Goal: Task Accomplishment & Management: Manage account settings

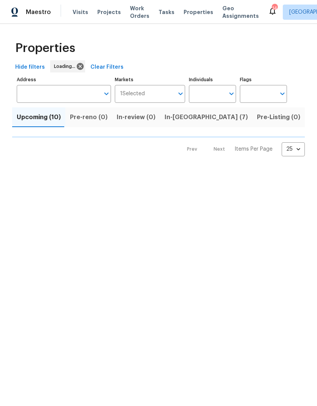
click at [107, 15] on span "Projects" at bounding box center [109, 12] width 24 height 8
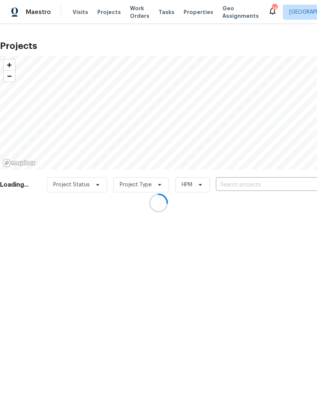
click at [254, 185] on div at bounding box center [158, 203] width 317 height 406
click at [247, 185] on div at bounding box center [158, 203] width 317 height 406
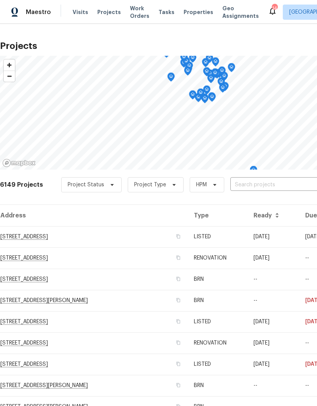
click at [266, 179] on input "text" at bounding box center [273, 185] width 87 height 12
type input "1521"
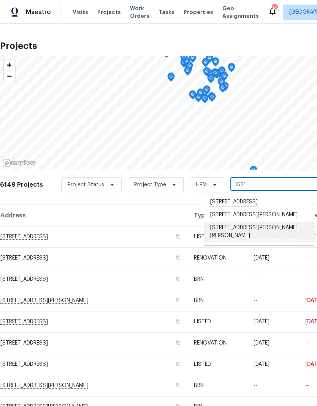
click at [267, 243] on li "1521 Ames Ave, St. Paul, MN 55106" at bounding box center [259, 232] width 110 height 21
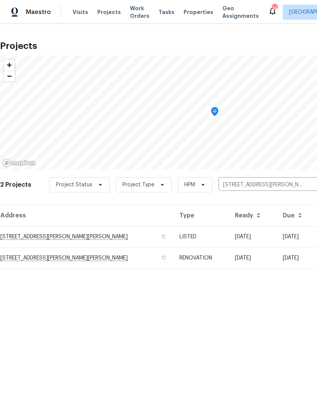
click at [48, 235] on td "1521 Ames Ave, St. Paul, MN 55106" at bounding box center [86, 236] width 173 height 21
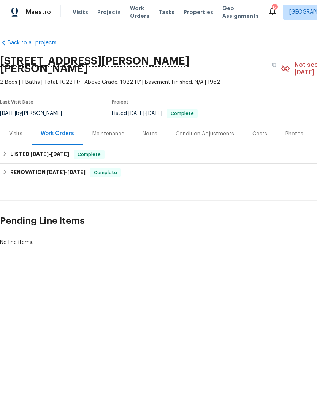
click at [15, 130] on div "Visits" at bounding box center [15, 134] width 13 height 8
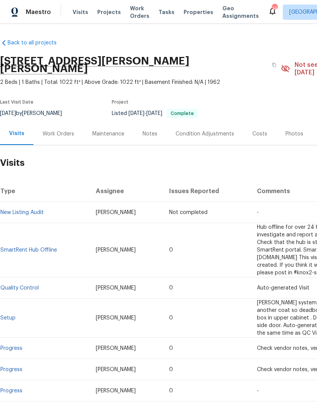
click at [138, 123] on div "Notes" at bounding box center [149, 134] width 33 height 22
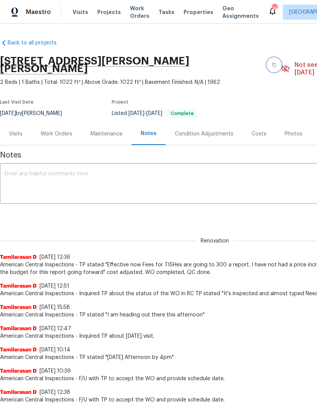
click at [267, 63] on button "button" at bounding box center [274, 65] width 14 height 14
click at [15, 130] on div "Visits" at bounding box center [15, 134] width 13 height 8
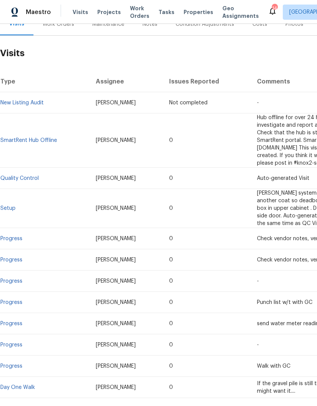
scroll to position [110, 0]
click at [79, 9] on span "Visits" at bounding box center [81, 12] width 16 height 8
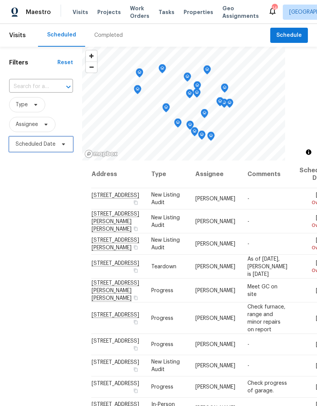
click at [50, 145] on span "Scheduled Date" at bounding box center [36, 144] width 40 height 8
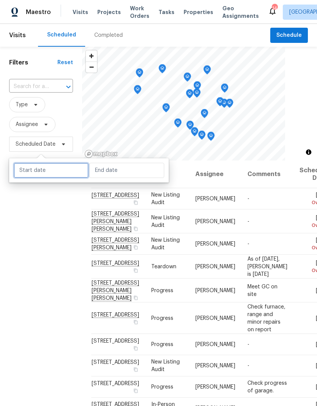
click at [61, 177] on input "text" at bounding box center [51, 170] width 75 height 15
select select "7"
select select "2025"
select select "8"
select select "2025"
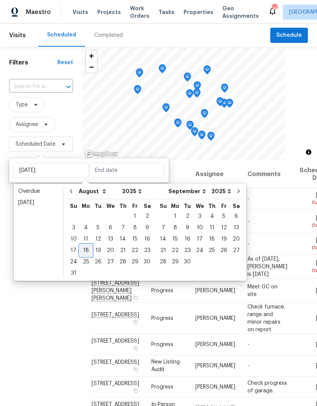
click at [86, 250] on div "18" at bounding box center [86, 250] width 12 height 11
type input "Mon, Aug 18"
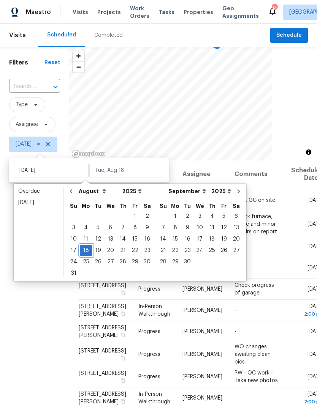
click at [84, 245] on div "18" at bounding box center [86, 250] width 12 height 11
type input "Mon, Aug 18"
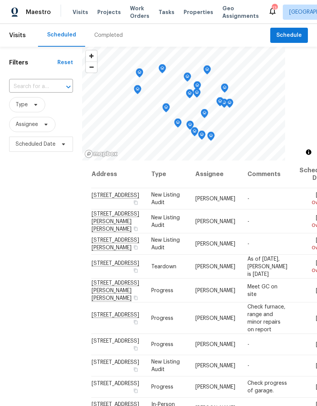
click at [73, 11] on span "Visits" at bounding box center [81, 12] width 16 height 8
click at [41, 88] on input "text" at bounding box center [30, 87] width 43 height 12
type input "1521"
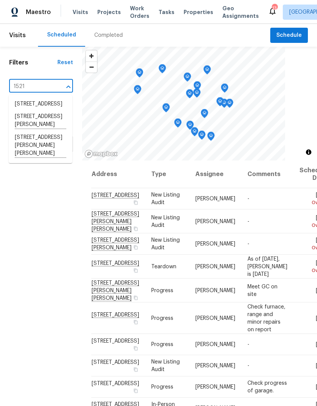
click at [47, 160] on li "1521 Ames Ave, St. Paul, MN 55106" at bounding box center [40, 145] width 63 height 29
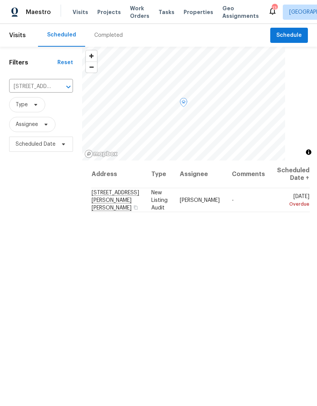
click at [190, 13] on span "Properties" at bounding box center [198, 12] width 30 height 8
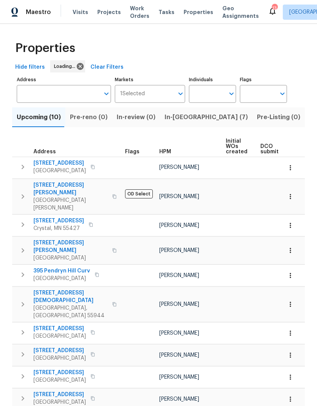
click at [58, 95] on input "Address" at bounding box center [58, 94] width 83 height 18
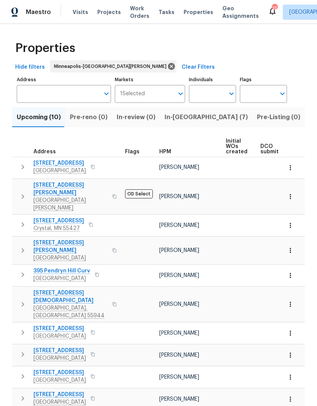
click at [71, 92] on input "Address" at bounding box center [58, 94] width 83 height 18
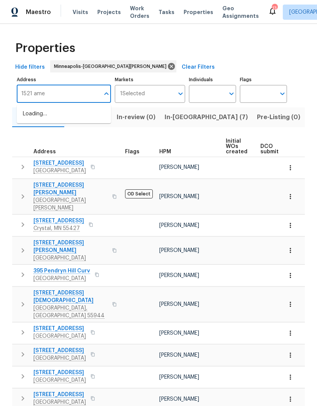
type input "1521 ames"
click at [62, 113] on li "1521 Ames Ave St. Paul MN 55106" at bounding box center [64, 118] width 94 height 21
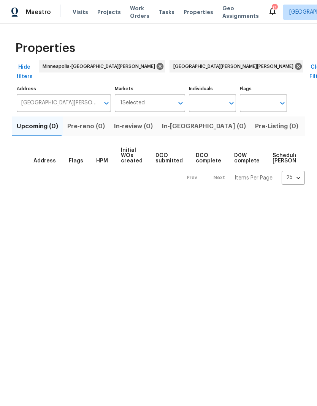
click at [112, 13] on span "Projects" at bounding box center [109, 12] width 24 height 8
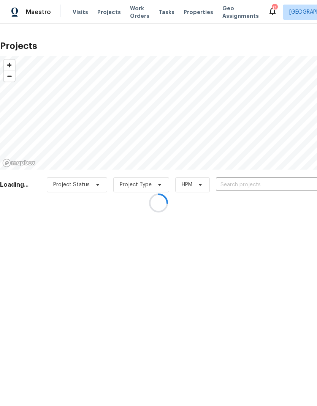
click at [248, 189] on div at bounding box center [158, 203] width 317 height 406
click at [262, 179] on div at bounding box center [158, 203] width 317 height 406
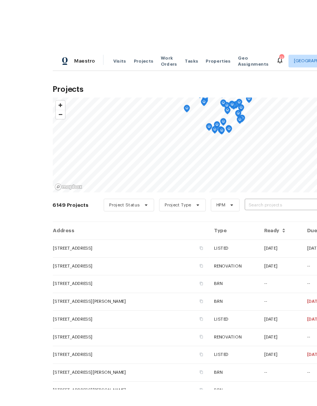
scroll to position [30, 0]
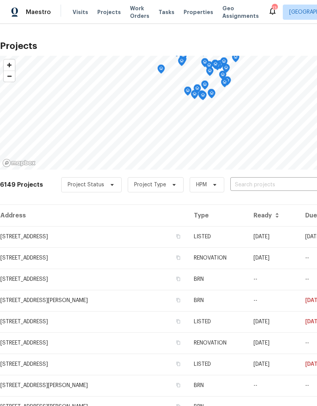
click at [253, 179] on input "text" at bounding box center [273, 185] width 87 height 12
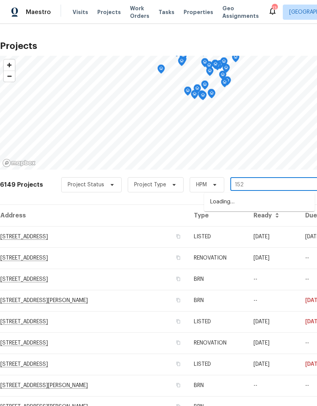
type input "1521"
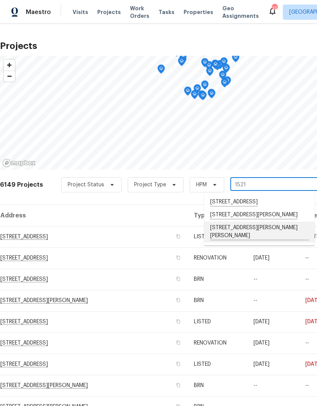
click at [257, 222] on li "1521 Ames Ave, St. Paul, MN 55106" at bounding box center [259, 232] width 110 height 21
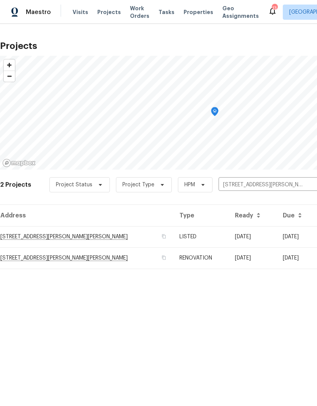
click at [49, 240] on td "1521 Ames Ave, St. Paul, MN 55106" at bounding box center [86, 236] width 173 height 21
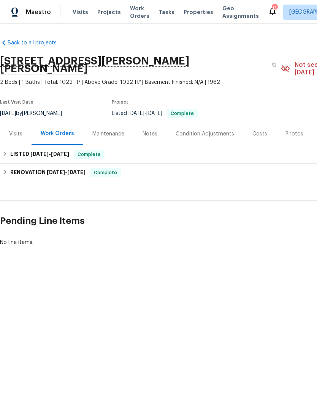
click at [10, 130] on div "Visits" at bounding box center [15, 134] width 13 height 8
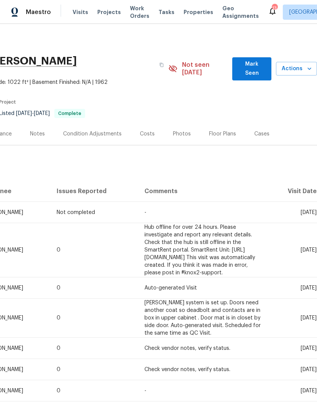
scroll to position [0, 112]
click at [300, 64] on span "Actions" at bounding box center [296, 68] width 29 height 9
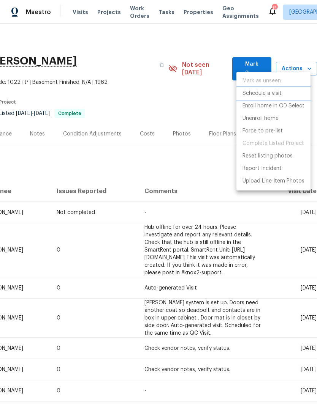
click at [264, 94] on p "Schedule a visit" at bounding box center [261, 94] width 39 height 8
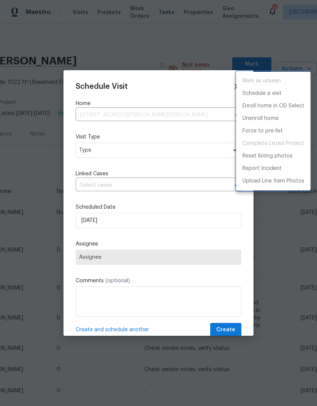
click at [133, 163] on div at bounding box center [158, 203] width 317 height 406
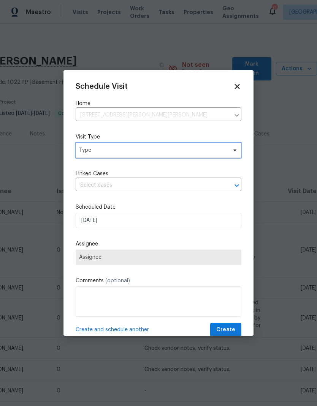
click at [153, 150] on span "Type" at bounding box center [153, 151] width 148 height 8
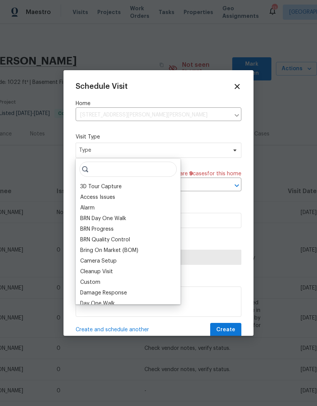
click at [152, 230] on div "BRN Progress" at bounding box center [128, 229] width 100 height 11
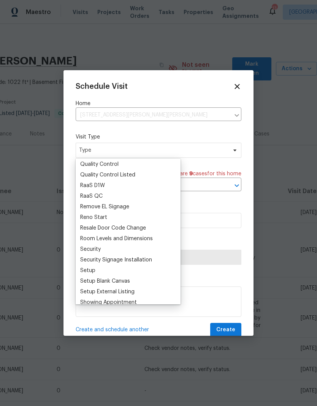
scroll to position [523, 0]
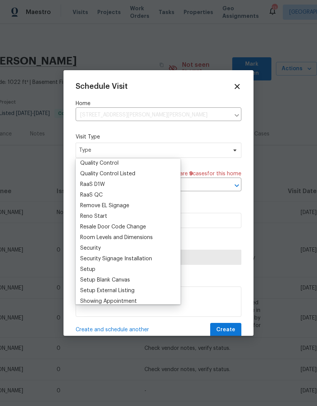
click at [94, 247] on div "Security" at bounding box center [90, 249] width 21 height 8
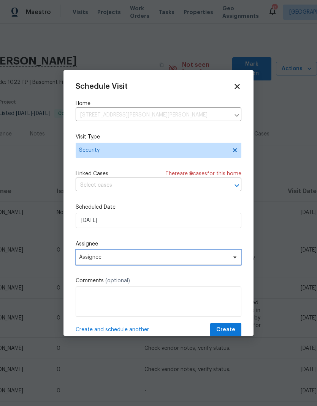
click at [152, 260] on span "Assignee" at bounding box center [153, 257] width 149 height 6
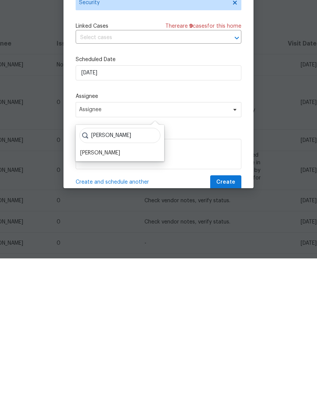
type input "Jeff"
click at [100, 297] on div "[PERSON_NAME]" at bounding box center [100, 301] width 40 height 8
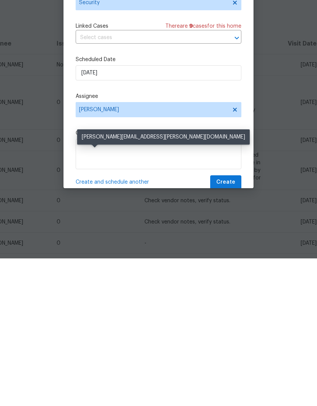
scroll to position [30, 0]
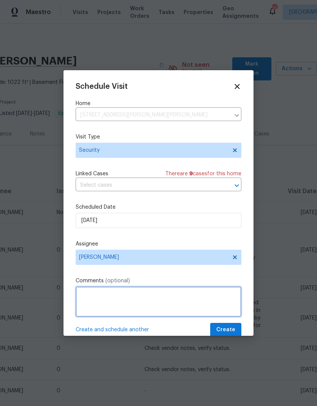
click at [115, 298] on textarea at bounding box center [159, 302] width 166 height 30
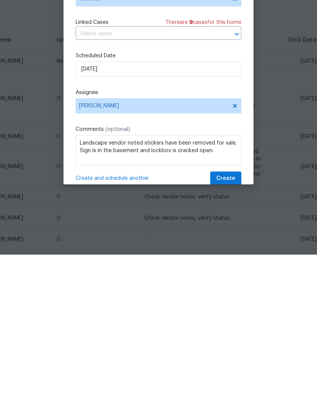
click at [180, 323] on div "Create and schedule another Create" at bounding box center [159, 330] width 166 height 14
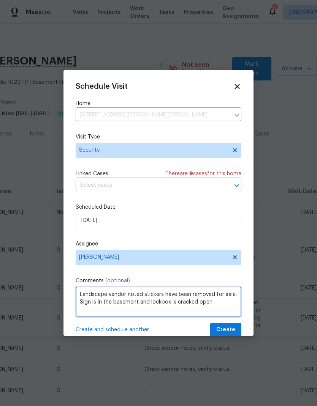
click at [230, 295] on textarea "Landscape vendor noted stickers have been removed for sale. Sign is in the base…" at bounding box center [159, 302] width 166 height 30
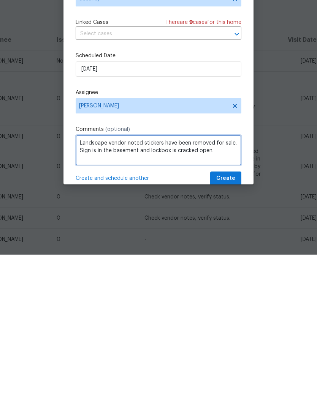
click at [210, 287] on textarea "Landscape vendor noted stickers have been removed for sale. Sign is in the base…" at bounding box center [159, 302] width 166 height 30
click at [103, 287] on textarea "Landscape vendor noted stickers have been removed for sale. Sign is in the base…" at bounding box center [159, 302] width 166 height 30
type textarea "Landscape vendor noted stickers have been removed for sale Sign is in the basem…"
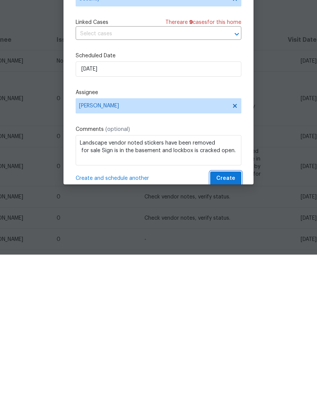
click at [231, 325] on span "Create" at bounding box center [225, 329] width 19 height 9
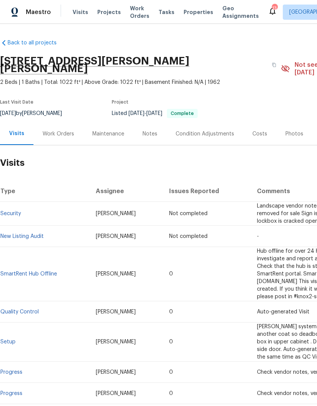
scroll to position [0, 0]
click at [99, 10] on span "Projects" at bounding box center [109, 12] width 24 height 8
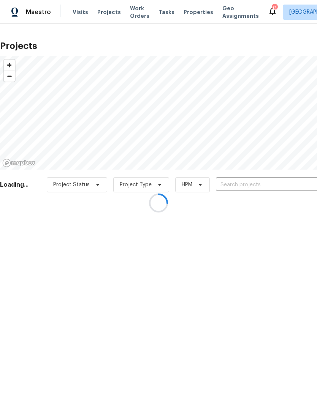
click at [241, 186] on div at bounding box center [158, 203] width 317 height 406
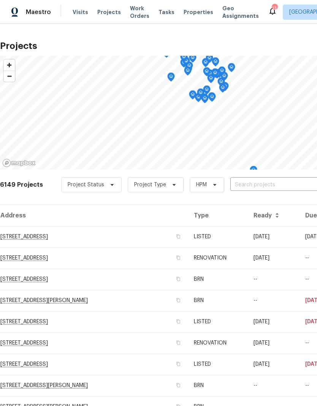
click at [250, 189] on input "text" at bounding box center [273, 185] width 87 height 12
type input "olym"
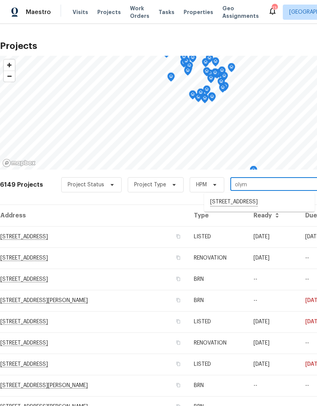
click at [250, 203] on li "9405 Olympia St, Golden Valley, MN 55427" at bounding box center [259, 202] width 110 height 13
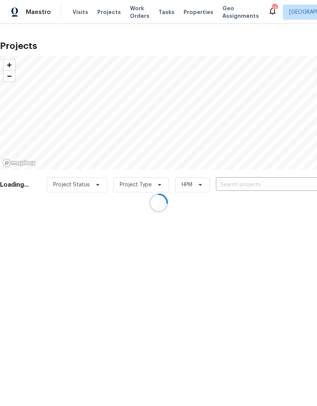
type input "9405 Olympia St, Golden Valley, MN 55427"
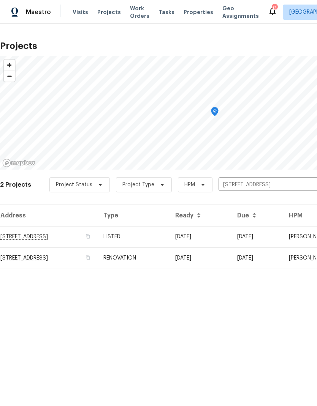
click at [79, 242] on td "9405 Olympia St, Golden Valley, MN 55427" at bounding box center [48, 236] width 97 height 21
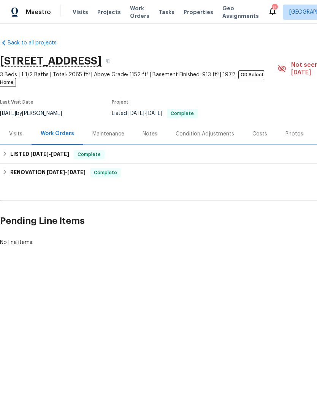
click at [6, 151] on icon at bounding box center [4, 153] width 5 height 5
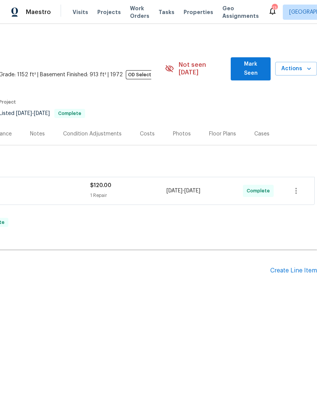
click at [291, 267] on div "Create Line Item" at bounding box center [293, 270] width 47 height 7
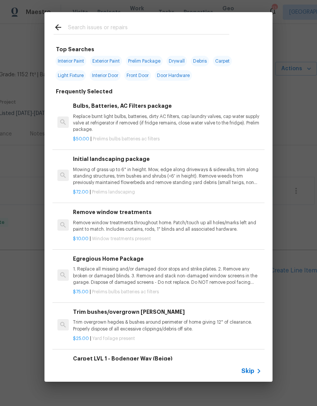
click at [129, 30] on input "text" at bounding box center [148, 28] width 161 height 11
type input "Tree"
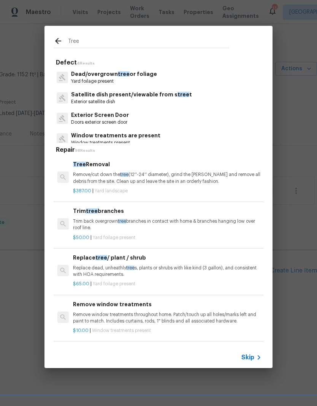
click at [149, 79] on p "Yard foilage present" at bounding box center [114, 81] width 86 height 6
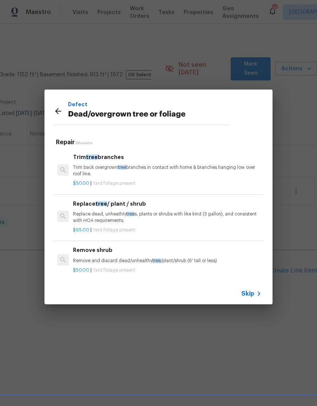
click at [121, 179] on div "$50.00 | Yard foilage present" at bounding box center [167, 181] width 188 height 9
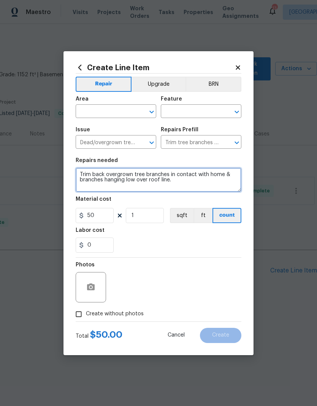
click at [173, 180] on textarea "Trim back overgrown tree branches in contact with home & branches hanging low o…" at bounding box center [159, 180] width 166 height 24
type textarea "T"
type textarea "Remove fallen tree branches from side yard"
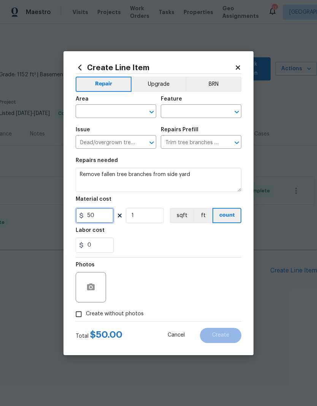
click at [109, 212] on input "50" at bounding box center [95, 215] width 38 height 15
click at [99, 218] on input "50" at bounding box center [95, 215] width 38 height 15
click at [186, 247] on div "0" at bounding box center [159, 245] width 166 height 15
type input "475"
click at [103, 110] on input "text" at bounding box center [105, 112] width 59 height 12
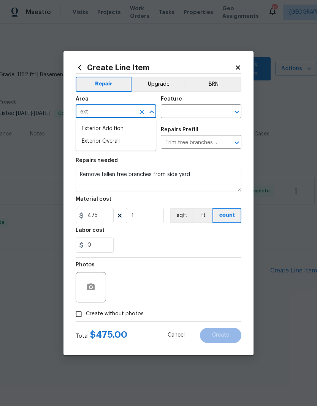
click at [117, 141] on li "Exterior Overall" at bounding box center [116, 141] width 80 height 13
type input "Exterior Overall"
click at [196, 112] on input "text" at bounding box center [190, 112] width 59 height 12
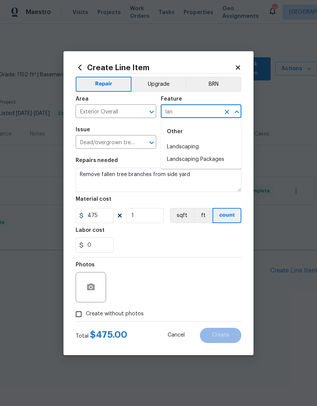
click at [201, 148] on li "Landscaping" at bounding box center [201, 147] width 80 height 13
type input "Landscaping"
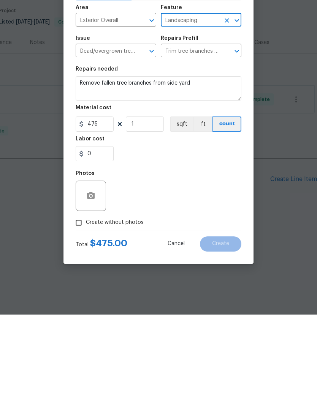
click at [90, 310] on span "Create without photos" at bounding box center [115, 314] width 58 height 8
click at [86, 307] on input "Create without photos" at bounding box center [78, 314] width 14 height 14
checkbox input "true"
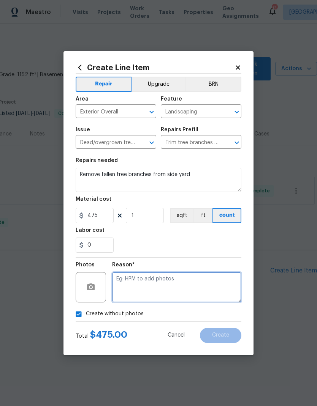
click at [162, 292] on textarea at bounding box center [176, 287] width 129 height 30
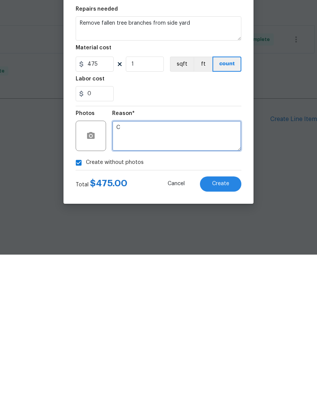
type textarea "C"
click at [232, 322] on div "Total $ 475.00 Cancel Create" at bounding box center [159, 332] width 166 height 21
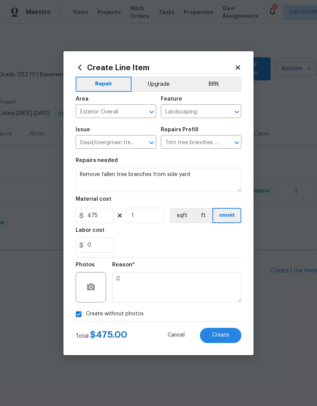
click at [226, 335] on span "Create" at bounding box center [220, 336] width 17 height 6
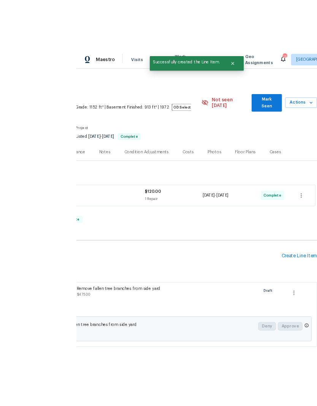
scroll to position [19, 0]
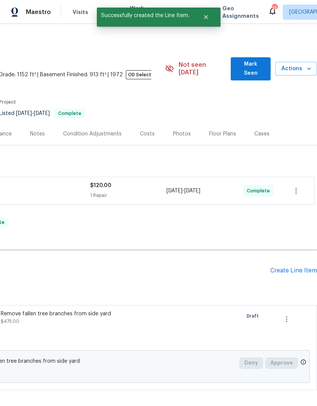
click at [94, 308] on div "Remove fallen tree branches from side yard $475.00" at bounding box center [67, 329] width 138 height 43
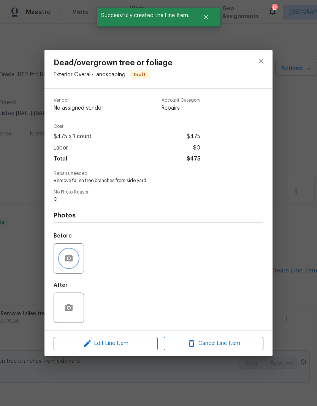
click at [74, 257] on button "button" at bounding box center [69, 258] width 18 height 18
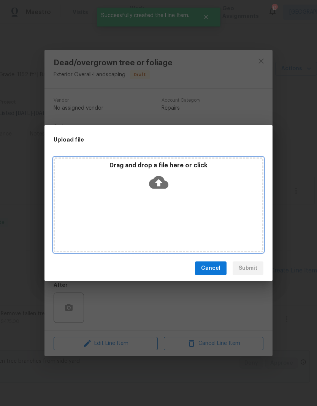
click at [177, 183] on div "Drag and drop a file here or click" at bounding box center [158, 178] width 207 height 33
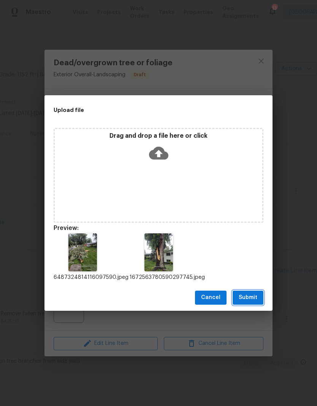
click at [252, 299] on span "Submit" at bounding box center [247, 297] width 19 height 9
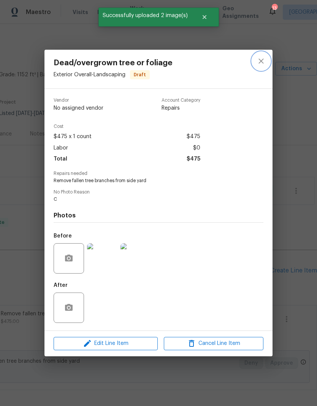
click at [259, 64] on icon "close" at bounding box center [260, 61] width 9 height 9
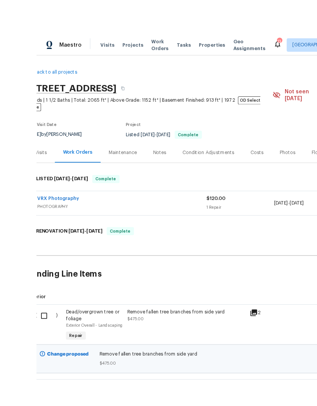
scroll to position [28, 0]
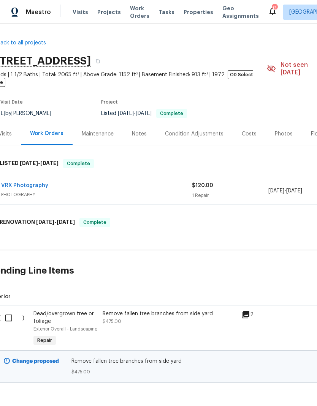
click at [8, 310] on input "checkbox" at bounding box center [12, 318] width 22 height 16
checkbox input "true"
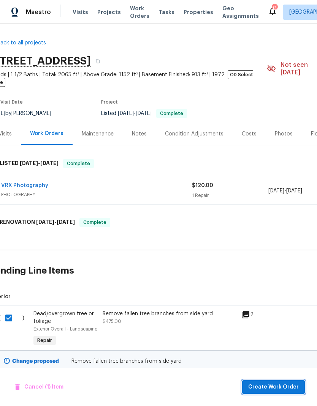
click at [284, 381] on button "Create Work Order" at bounding box center [273, 387] width 63 height 14
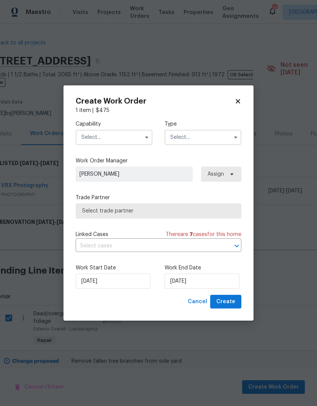
click at [125, 132] on input "text" at bounding box center [114, 137] width 77 height 15
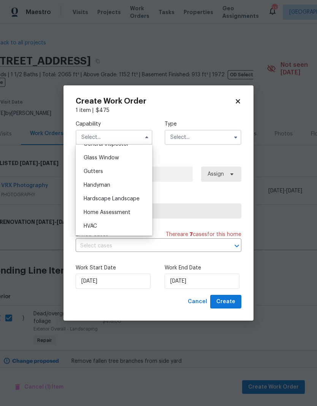
scroll to position [388, 0]
click at [129, 197] on span "Hardscape Landscape" at bounding box center [112, 196] width 56 height 5
type input "Hardscape Landscape"
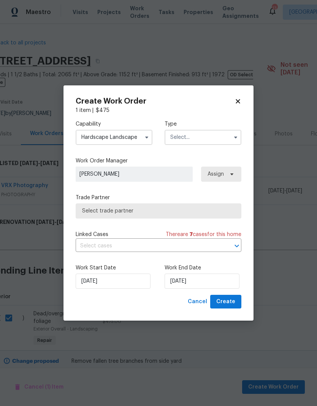
click at [211, 136] on input "text" at bounding box center [202, 137] width 77 height 15
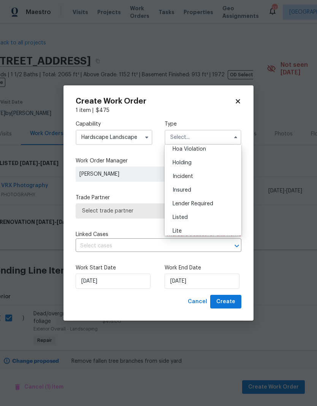
scroll to position [25, 0]
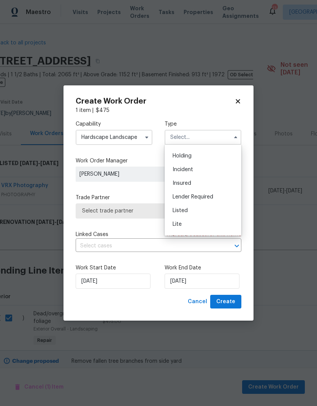
click at [196, 214] on div "Listed" at bounding box center [202, 211] width 73 height 14
type input "Listed"
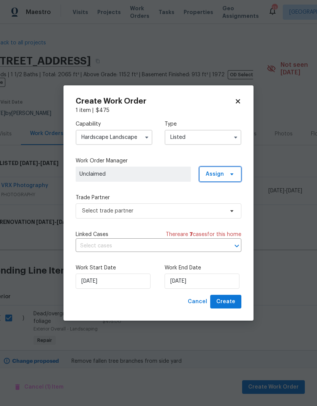
click at [222, 174] on span "Assign" at bounding box center [214, 174] width 18 height 8
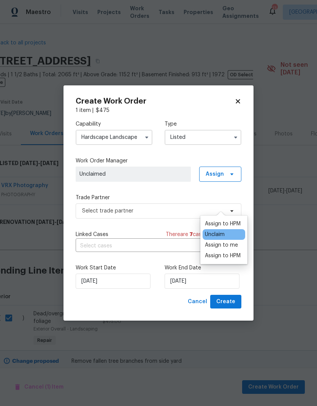
click at [235, 220] on div "Assign to HPM" at bounding box center [223, 224] width 36 height 8
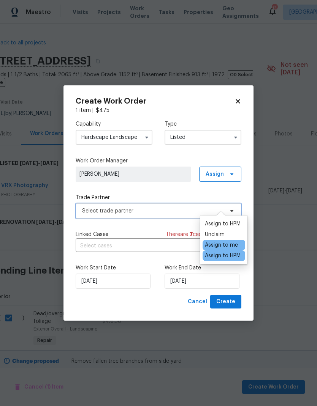
click at [170, 208] on span "Select trade partner" at bounding box center [153, 211] width 142 height 8
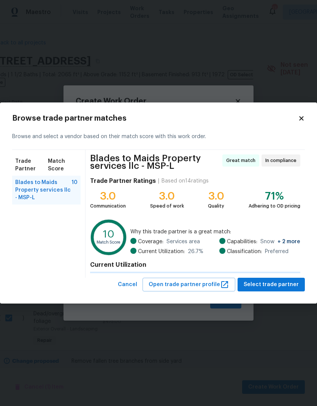
click at [168, 261] on h4 "Current Utilization" at bounding box center [195, 265] width 210 height 8
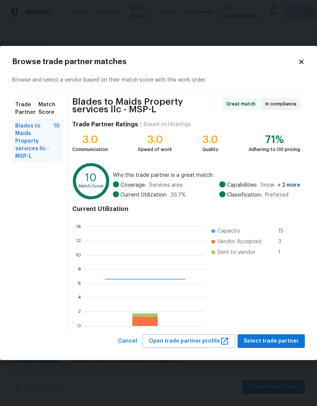
scroll to position [106, 120]
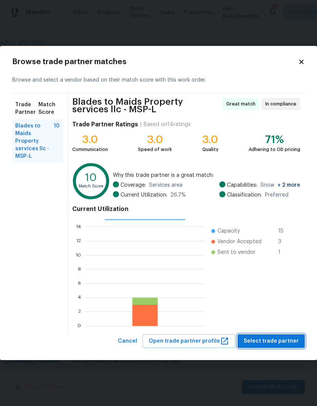
click at [280, 340] on span "Select trade partner" at bounding box center [270, 341] width 55 height 9
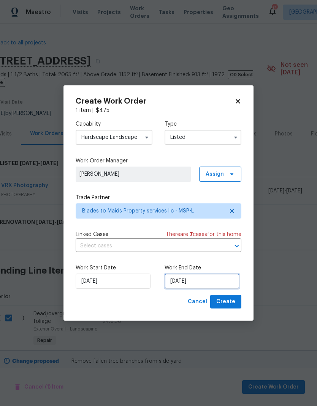
click at [200, 279] on input "[DATE]" at bounding box center [201, 281] width 75 height 15
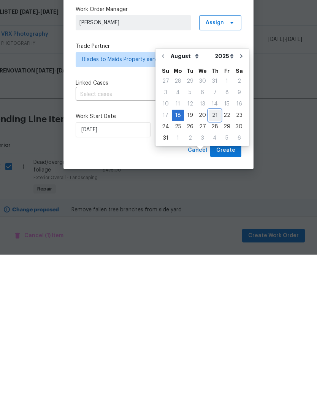
click at [213, 262] on div "21" at bounding box center [214, 267] width 12 height 11
type input "[DATE]"
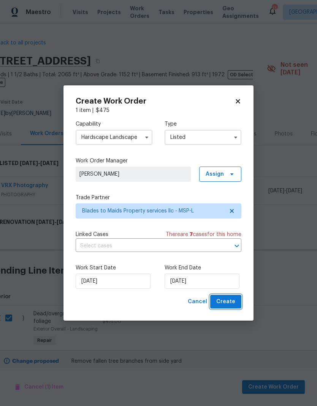
click at [227, 301] on span "Create" at bounding box center [225, 301] width 19 height 9
checkbox input "false"
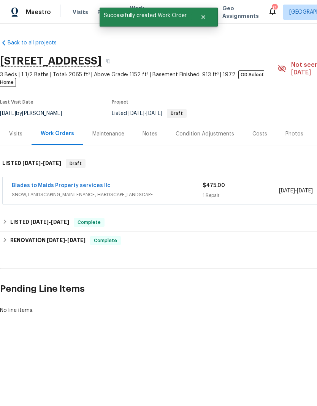
scroll to position [0, 0]
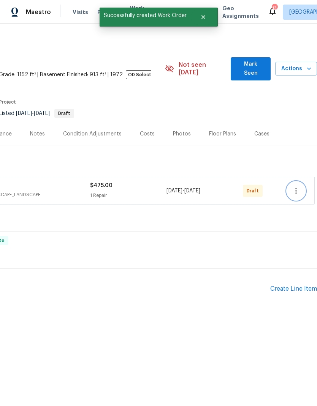
click at [299, 186] on icon "button" at bounding box center [295, 190] width 9 height 9
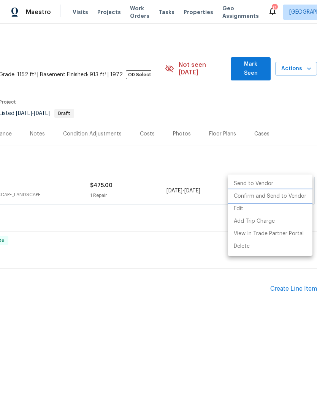
click at [285, 195] on li "Confirm and Send to Vendor" at bounding box center [269, 196] width 85 height 13
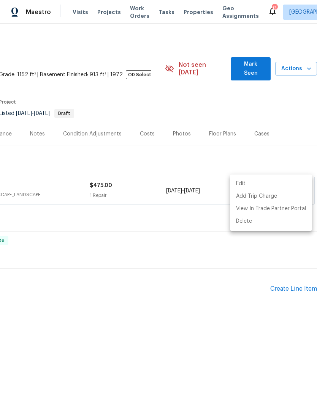
click at [173, 339] on div at bounding box center [158, 203] width 317 height 406
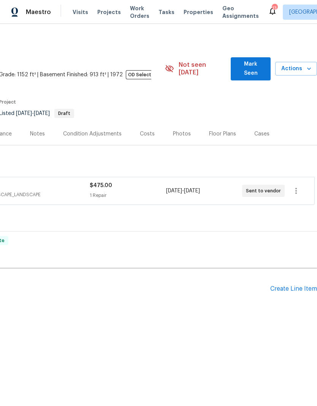
click at [103, 9] on span "Projects" at bounding box center [109, 12] width 24 height 8
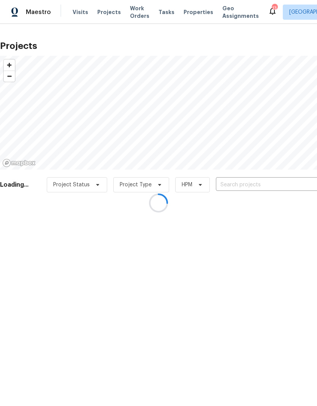
click at [247, 190] on div at bounding box center [158, 203] width 317 height 406
click at [248, 184] on div at bounding box center [158, 203] width 317 height 406
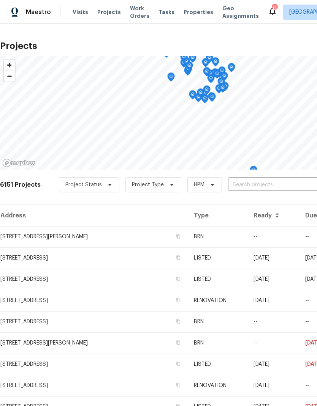
click at [253, 187] on input "text" at bounding box center [271, 185] width 87 height 12
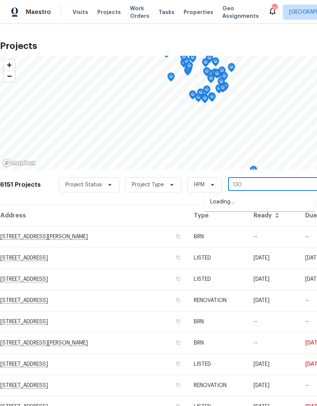
type input "1309"
click at [253, 206] on li "[STREET_ADDRESS]" at bounding box center [259, 202] width 110 height 13
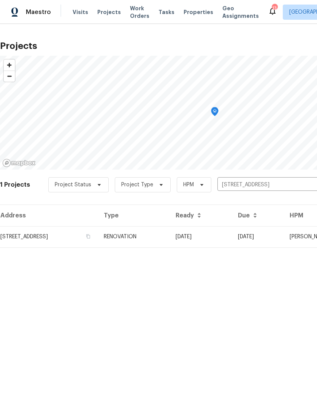
click at [44, 234] on td "[STREET_ADDRESS]" at bounding box center [49, 236] width 98 height 21
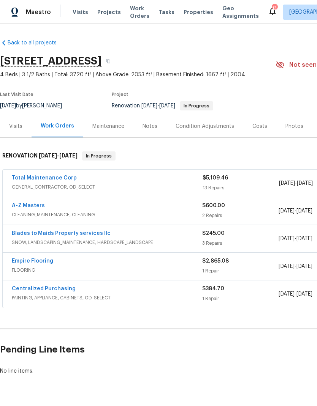
click at [256, 124] on div "Costs" at bounding box center [259, 127] width 15 height 8
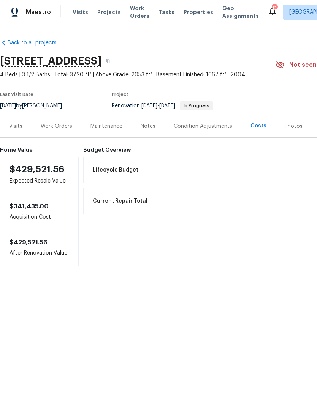
click at [55, 126] on div "Work Orders" at bounding box center [57, 127] width 32 height 8
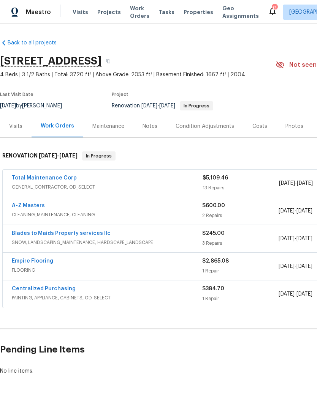
click at [54, 179] on link "Total Maintenance Corp" at bounding box center [44, 177] width 65 height 5
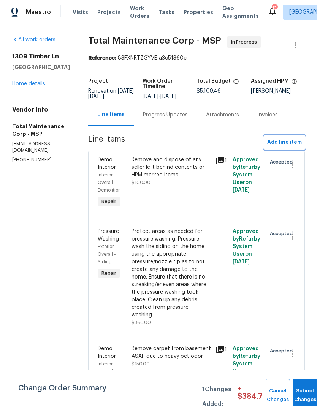
click at [269, 143] on span "Add line item" at bounding box center [284, 142] width 35 height 9
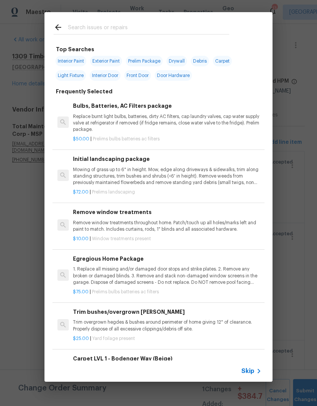
click at [134, 20] on div at bounding box center [141, 27] width 194 height 30
click at [94, 25] on input "text" at bounding box center [148, 28] width 161 height 11
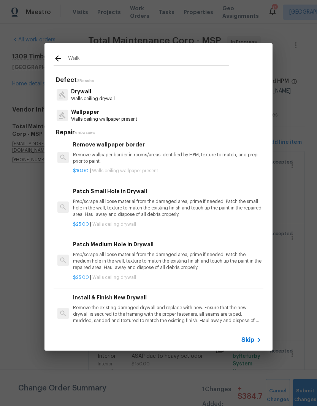
scroll to position [196, 0]
type input "W"
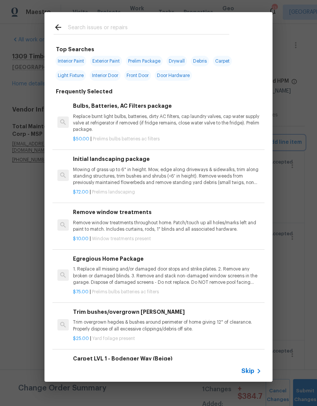
click at [289, 62] on div "Top Searches Interior Paint Exterior Paint Prelim Package Drywall Debris Carpet…" at bounding box center [158, 197] width 317 height 394
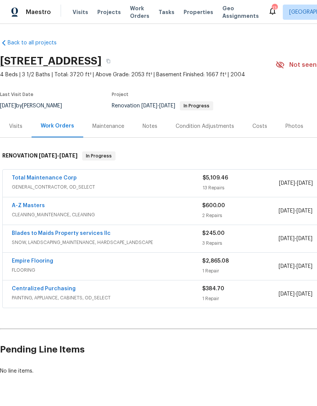
click at [186, 14] on span "Properties" at bounding box center [198, 12] width 30 height 8
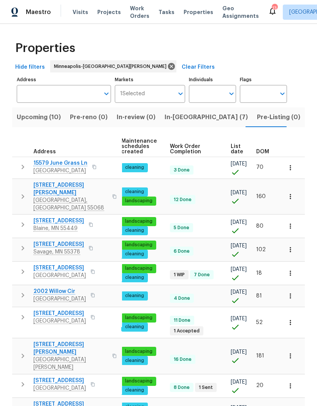
scroll to position [0, 110]
click at [234, 154] on span "List date" at bounding box center [236, 149] width 13 height 11
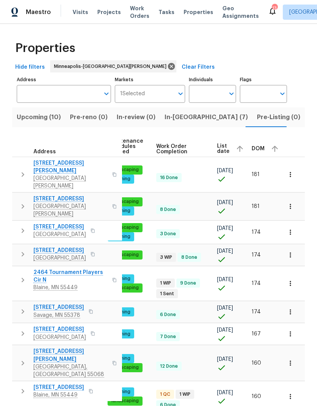
scroll to position [0, 124]
click at [217, 151] on span "List date" at bounding box center [223, 149] width 13 height 11
